Goal: Information Seeking & Learning: Check status

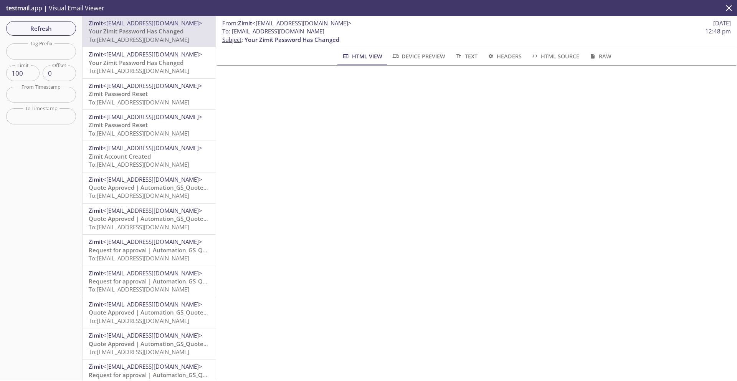
click at [152, 71] on span "To: [EMAIL_ADDRESS][DOMAIN_NAME]" at bounding box center [139, 71] width 101 height 8
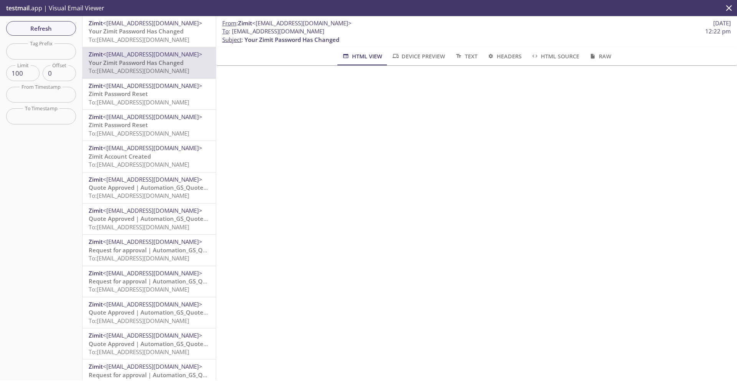
click at [180, 100] on span "To: [EMAIL_ADDRESS][DOMAIN_NAME]" at bounding box center [139, 102] width 101 height 8
